Goal: Task Accomplishment & Management: Manage account settings

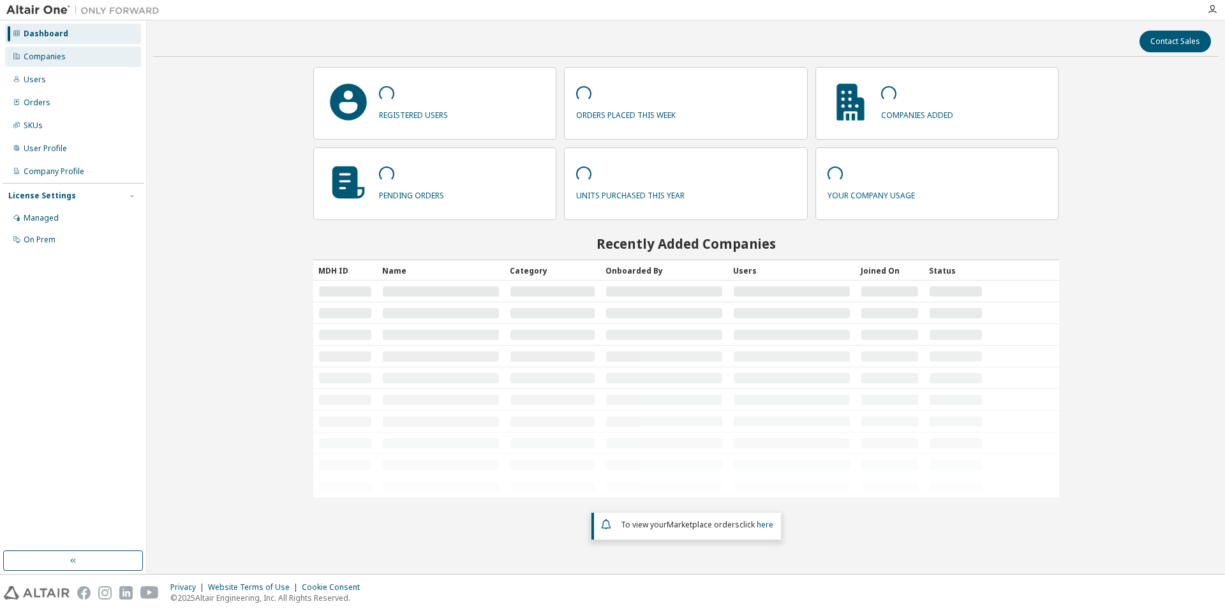
click at [107, 59] on div "Companies" at bounding box center [73, 57] width 136 height 20
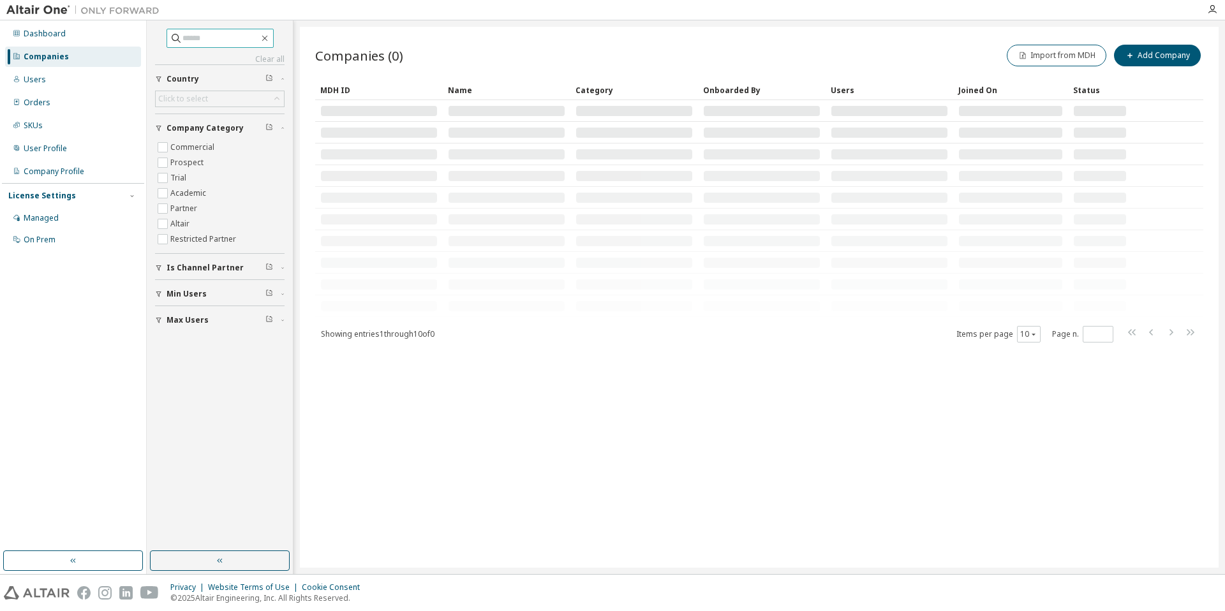
click at [233, 45] on span at bounding box center [220, 38] width 107 height 19
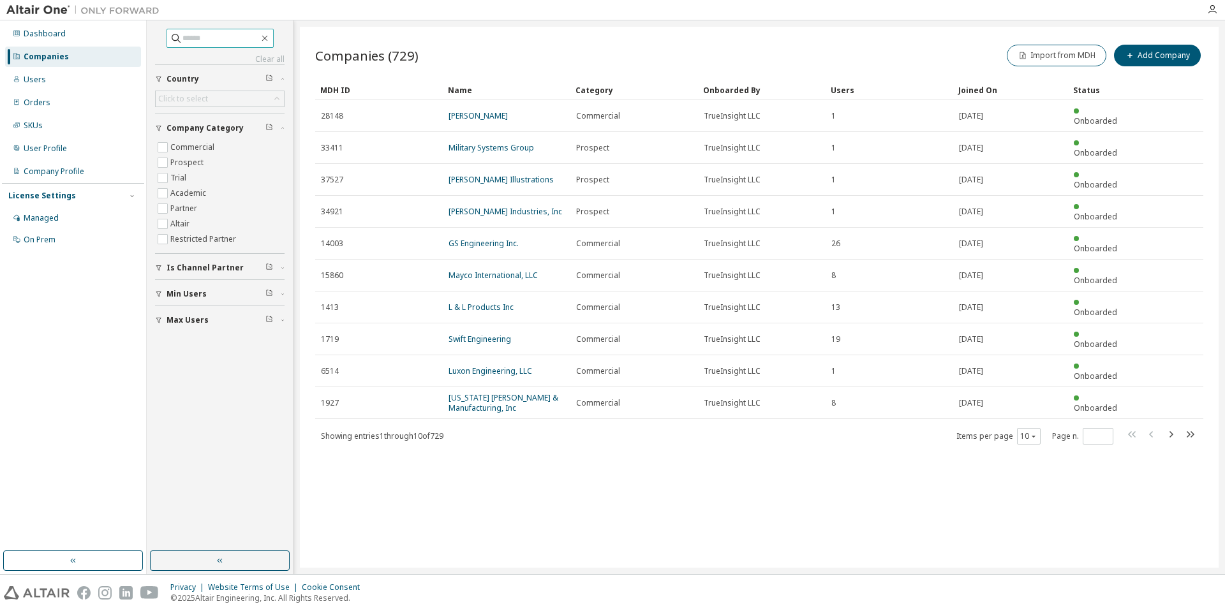
click at [232, 44] on input "text" at bounding box center [220, 38] width 77 height 13
type input "**********"
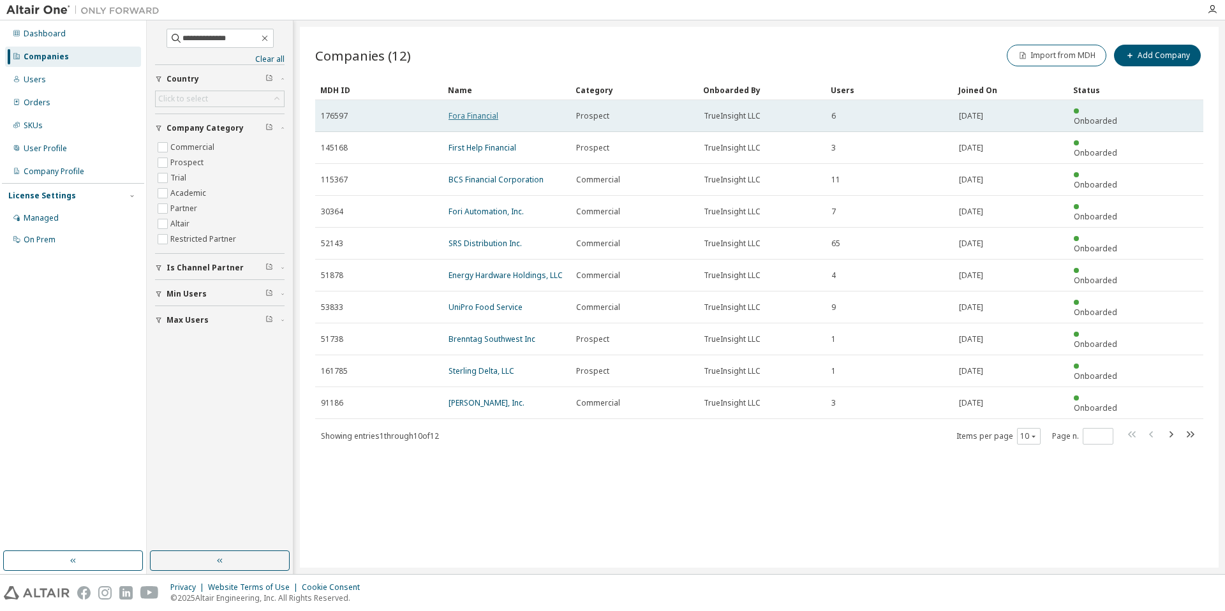
click at [458, 112] on link "Fora Financial" at bounding box center [474, 115] width 50 height 11
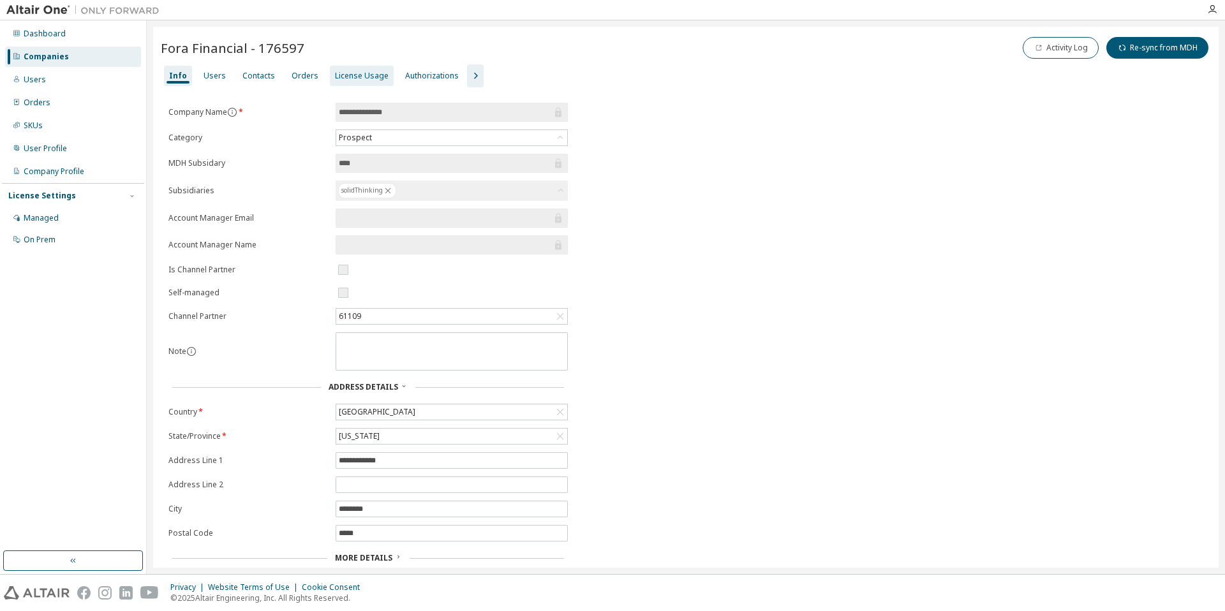
click at [338, 80] on div "License Usage" at bounding box center [362, 76] width 54 height 10
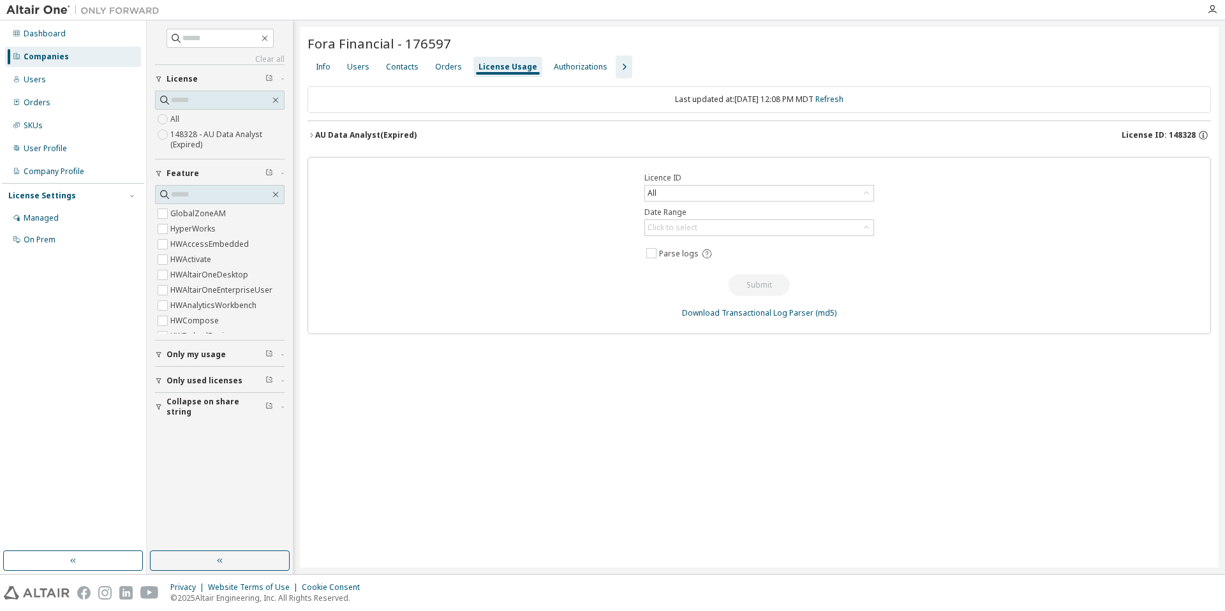
click at [622, 138] on div "AU Data Analyst (Expired) License ID: 148328" at bounding box center [763, 135] width 896 height 11
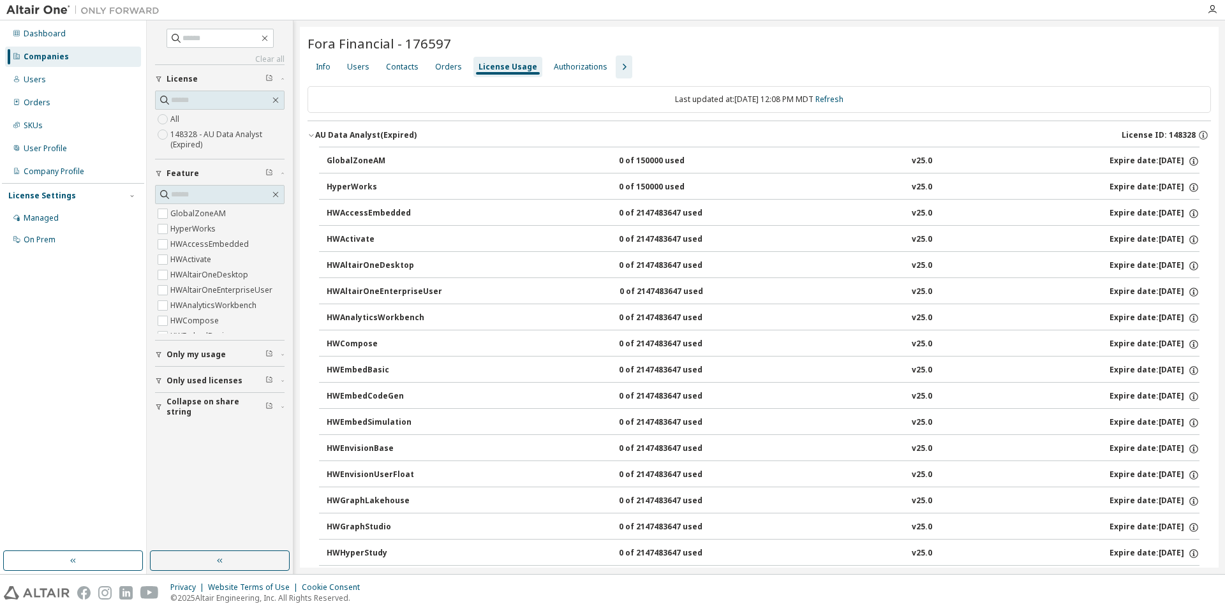
click at [653, 132] on div "AU Data Analyst (Expired) License ID: 148328" at bounding box center [763, 135] width 896 height 11
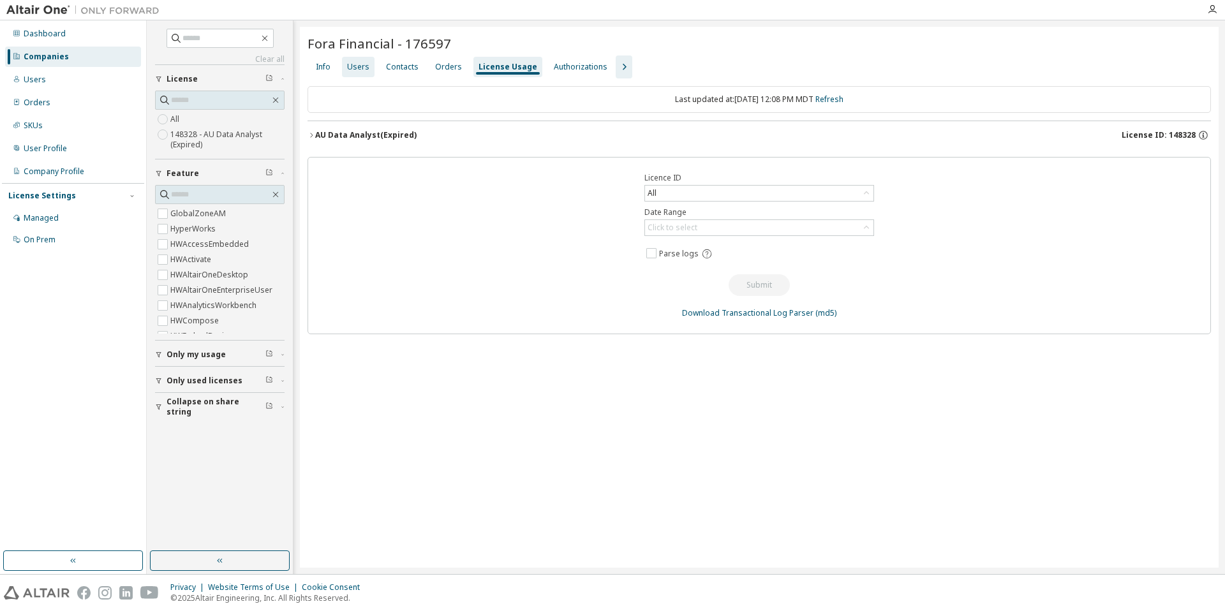
click at [368, 70] on div "Users" at bounding box center [358, 67] width 33 height 20
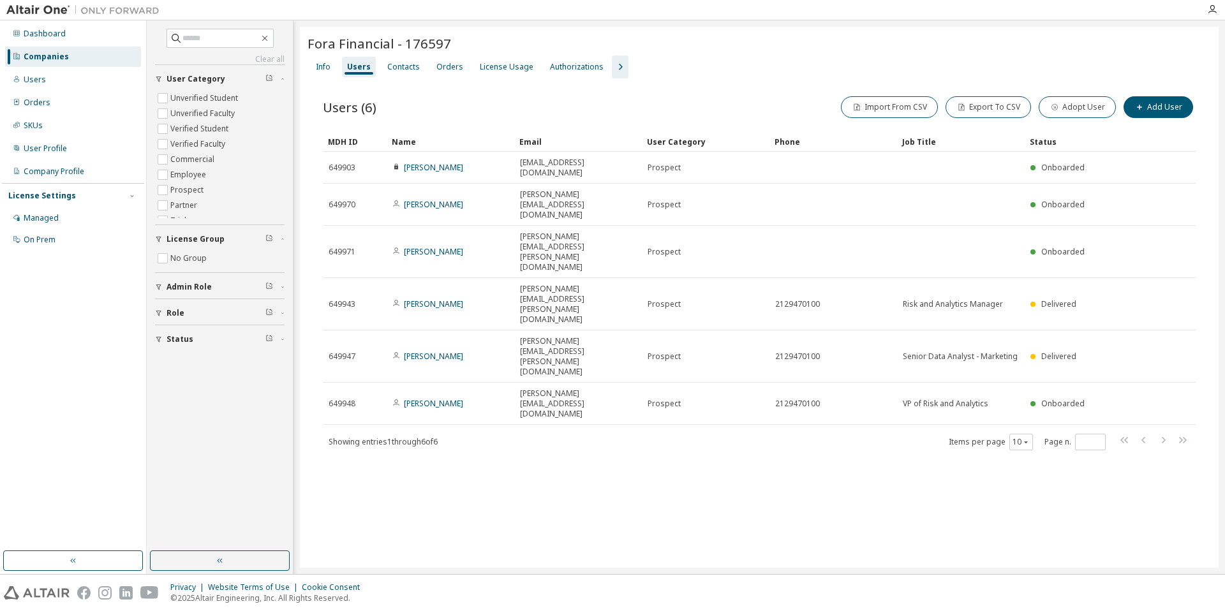
click at [511, 43] on div "Fora Financial - 176597" at bounding box center [760, 43] width 904 height 18
click at [511, 58] on div "License Usage" at bounding box center [507, 67] width 64 height 20
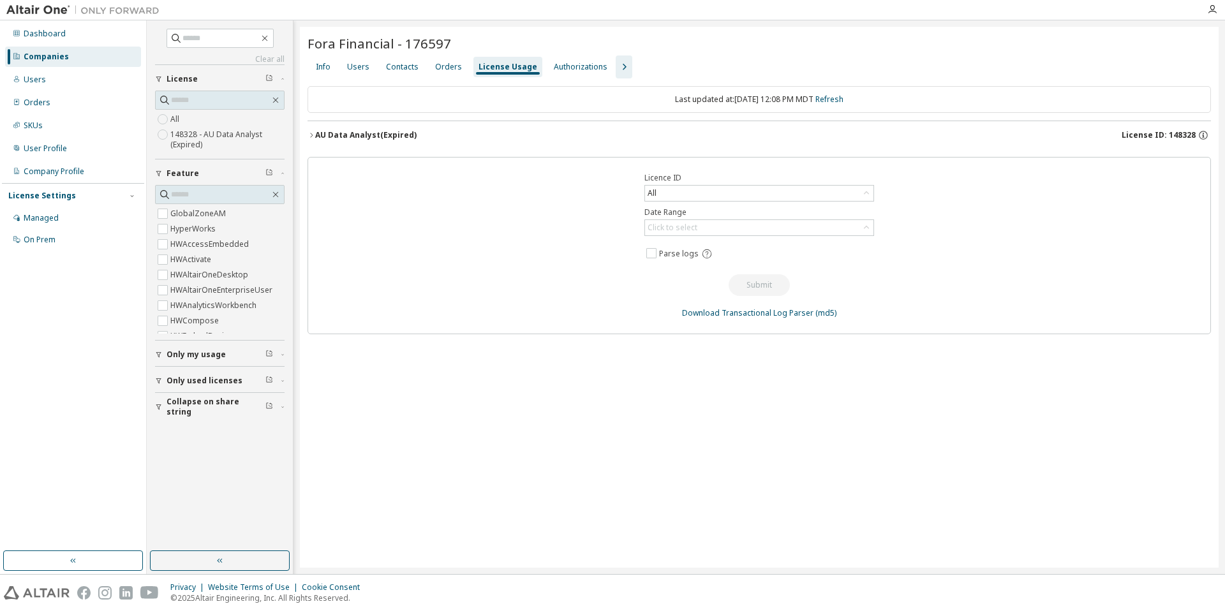
click at [581, 125] on button "AU Data Analyst (Expired) License ID: 148328" at bounding box center [760, 135] width 904 height 28
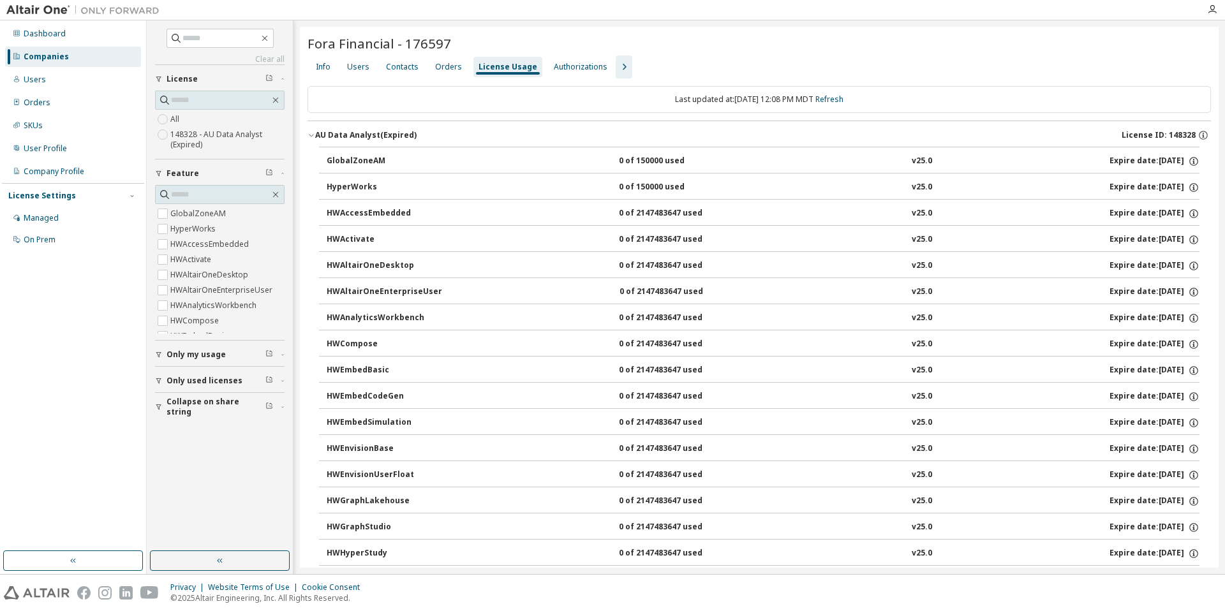
click at [581, 128] on button "AU Data Analyst (Expired) License ID: 148328" at bounding box center [760, 135] width 904 height 28
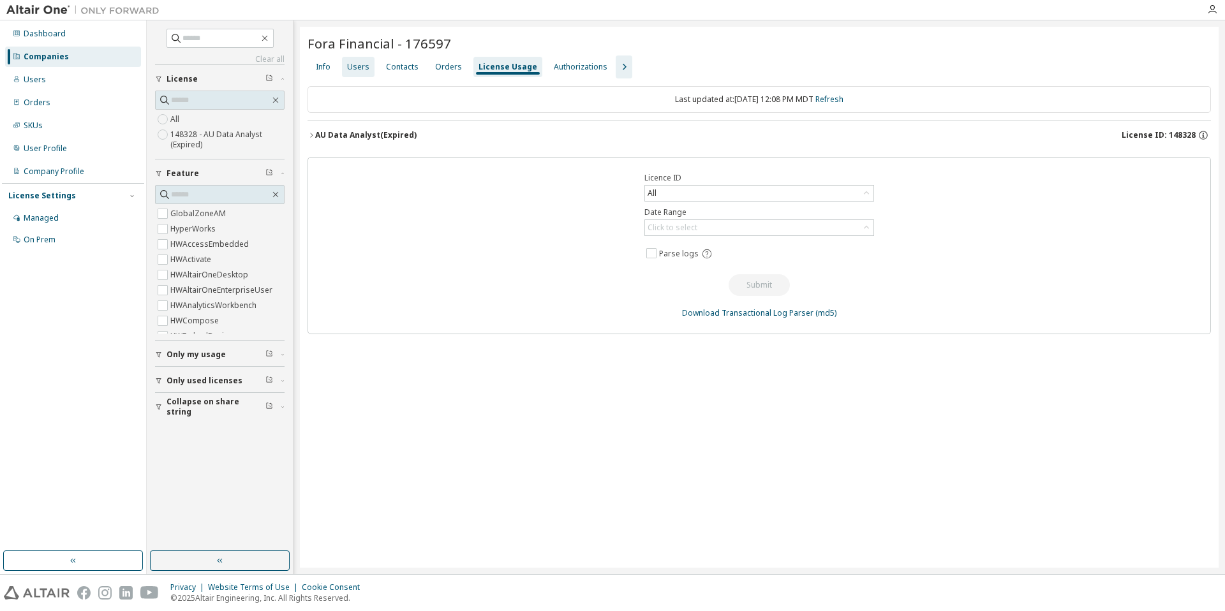
click at [368, 70] on div "Users" at bounding box center [358, 67] width 33 height 20
